Goal: Information Seeking & Learning: Learn about a topic

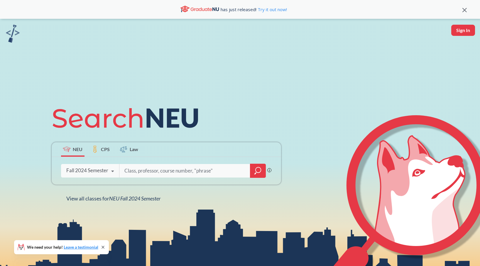
click at [92, 169] on div "Fall 2024 Semester" at bounding box center [87, 170] width 42 height 6
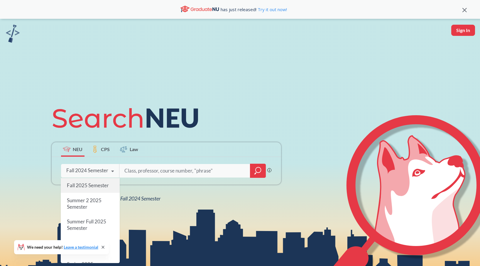
click at [89, 191] on div "Fall 2025 Semester" at bounding box center [90, 185] width 59 height 15
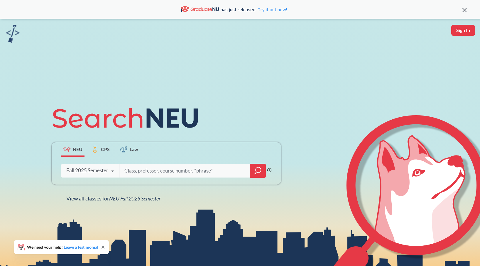
click at [157, 174] on input "search" at bounding box center [185, 170] width 122 height 12
type input "ds 5010"
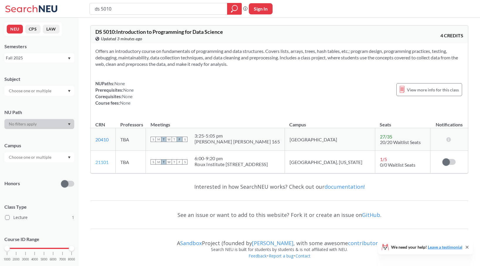
click at [105, 161] on link "21101" at bounding box center [101, 162] width 13 height 6
drag, startPoint x: 110, startPoint y: 165, endPoint x: 93, endPoint y: 162, distance: 17.9
click at [93, 162] on td "21101 View this section on Banner." at bounding box center [103, 162] width 25 height 23
copy link "21101"
click at [141, 12] on input "ds 5010" at bounding box center [158, 9] width 129 height 10
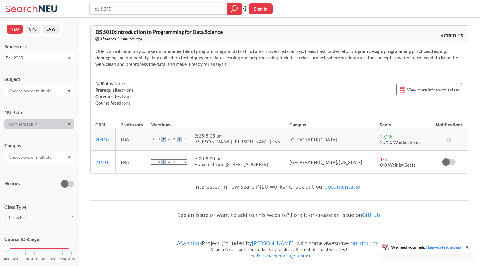
click at [141, 11] on input "ds 5010" at bounding box center [158, 9] width 129 height 10
type input "d"
type input "cs 5200"
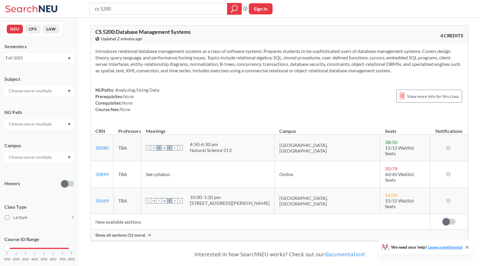
click at [129, 232] on span "Show all sections (12 more)" at bounding box center [120, 234] width 50 height 5
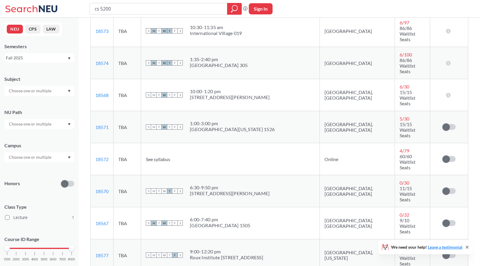
scroll to position [280, 0]
click at [153, 2] on div "cs 5200 Phrase search guarantees the exact search appears in the results. Ex. I…" at bounding box center [240, 9] width 480 height 18
click at [146, 9] on input "cs 5200" at bounding box center [158, 9] width 129 height 10
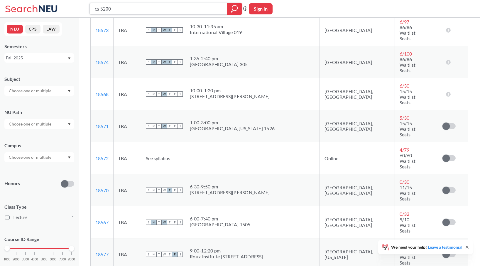
click at [146, 9] on input "cs 5200" at bounding box center [158, 9] width 129 height 10
type input "ds 5110"
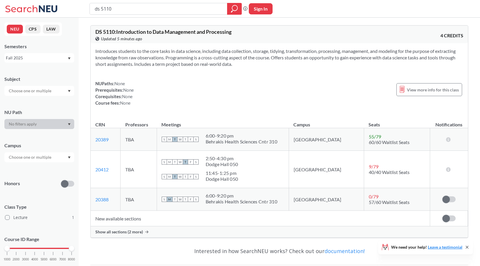
click at [105, 232] on span "Show all sections (2 more)" at bounding box center [119, 231] width 48 height 5
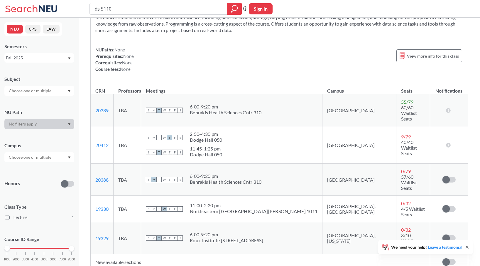
scroll to position [35, 0]
